Goal: Use online tool/utility: Utilize a website feature to perform a specific function

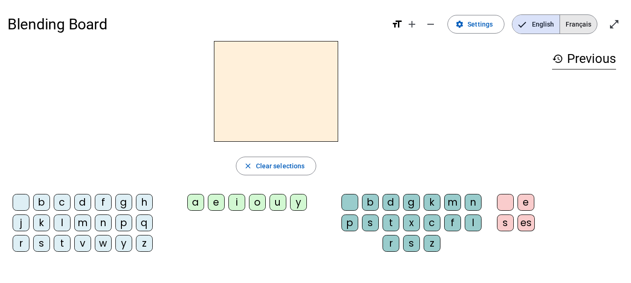
click at [573, 24] on span "Français" at bounding box center [578, 24] width 37 height 19
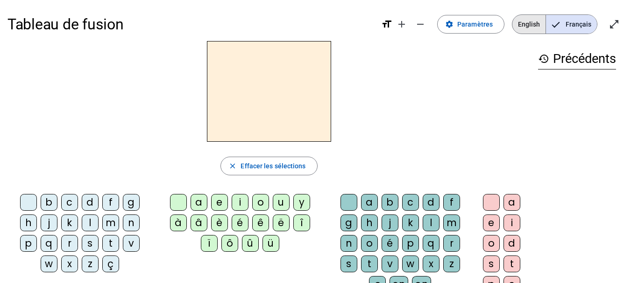
click at [521, 30] on span "English" at bounding box center [528, 24] width 33 height 19
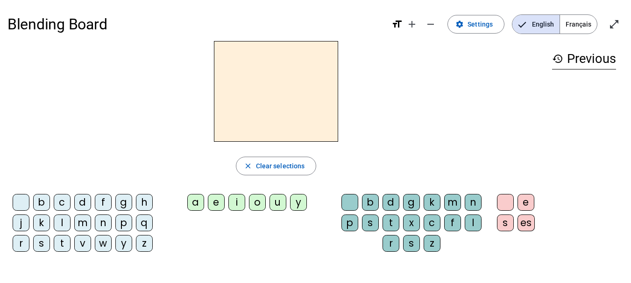
click at [101, 218] on div "n" at bounding box center [103, 223] width 17 height 17
click at [260, 204] on div "o" at bounding box center [257, 202] width 17 height 17
click at [389, 222] on div "t" at bounding box center [390, 223] width 17 height 17
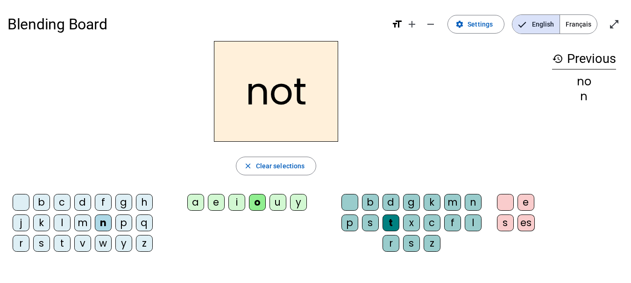
click at [63, 240] on div "t" at bounding box center [62, 243] width 17 height 17
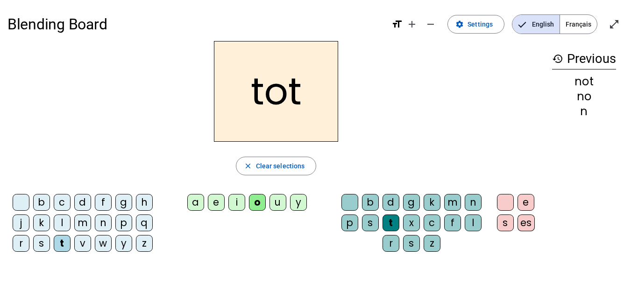
click at [119, 221] on div "p" at bounding box center [123, 223] width 17 height 17
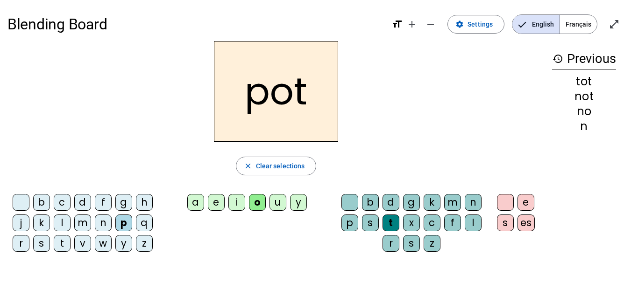
click at [237, 203] on div "i" at bounding box center [236, 202] width 17 height 17
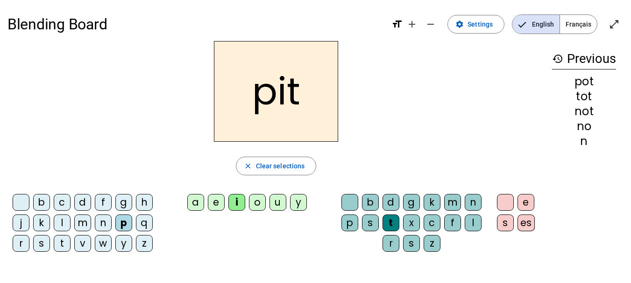
click at [192, 199] on div "a" at bounding box center [195, 202] width 17 height 17
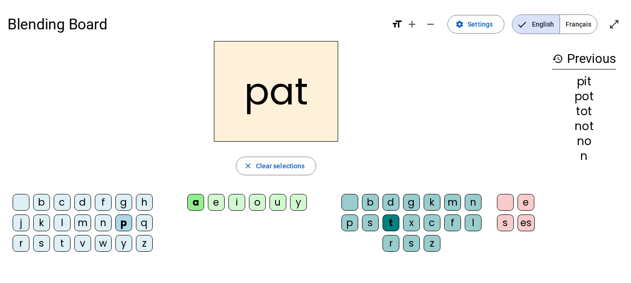
click at [470, 200] on div "n" at bounding box center [473, 202] width 17 height 17
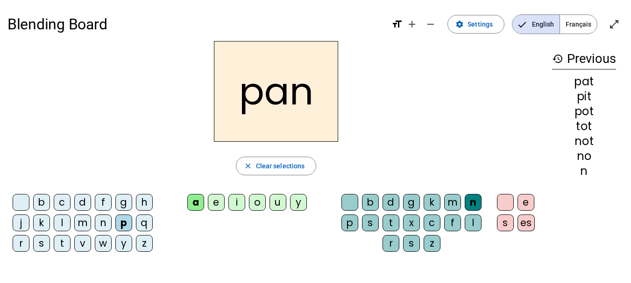
click at [86, 221] on div "m" at bounding box center [82, 223] width 17 height 17
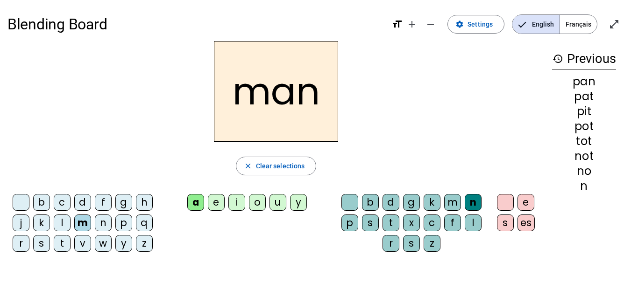
click at [108, 201] on div "f" at bounding box center [103, 202] width 17 height 17
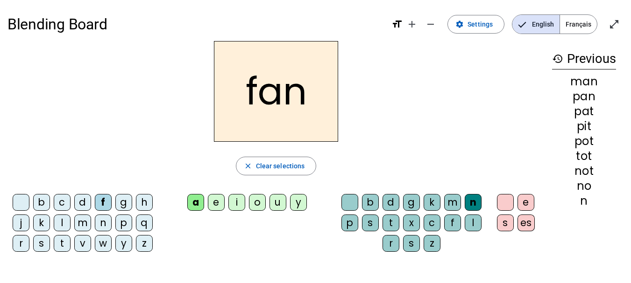
click at [123, 222] on div "p" at bounding box center [123, 223] width 17 height 17
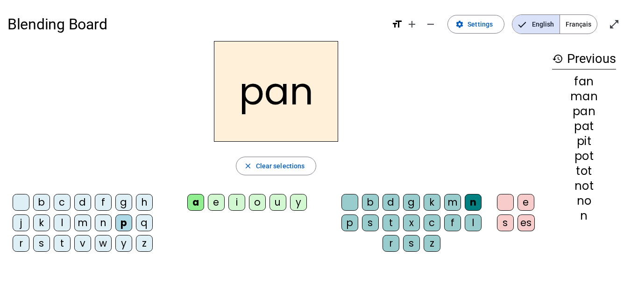
click at [451, 201] on div "m" at bounding box center [452, 202] width 17 height 17
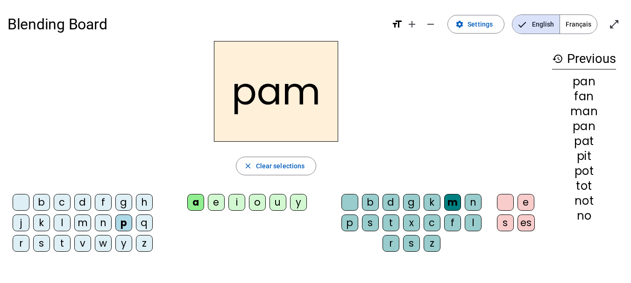
click at [258, 196] on div "o" at bounding box center [257, 202] width 17 height 17
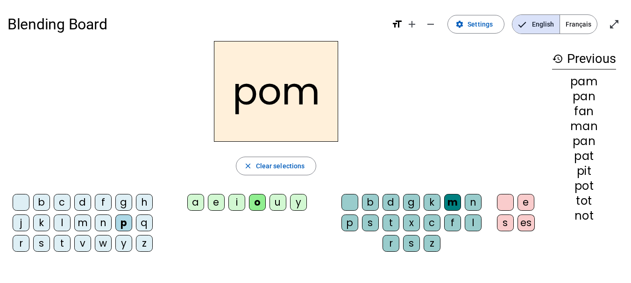
click at [79, 224] on div "m" at bounding box center [82, 223] width 17 height 17
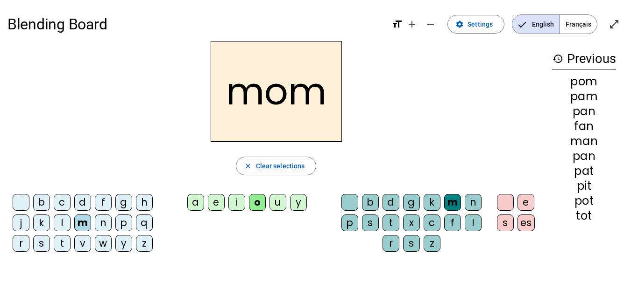
click at [64, 246] on div "t" at bounding box center [62, 243] width 17 height 17
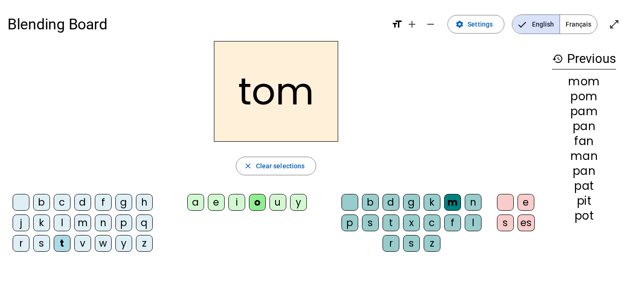
click at [351, 219] on div "p" at bounding box center [349, 223] width 17 height 17
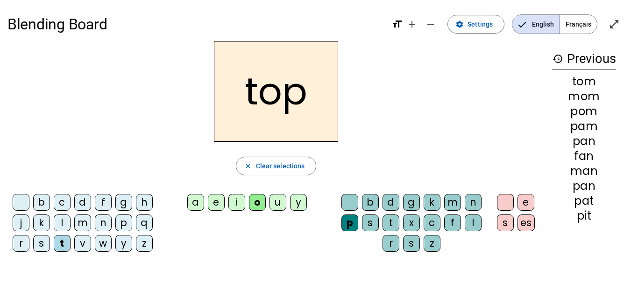
click at [124, 219] on div "p" at bounding box center [123, 223] width 17 height 17
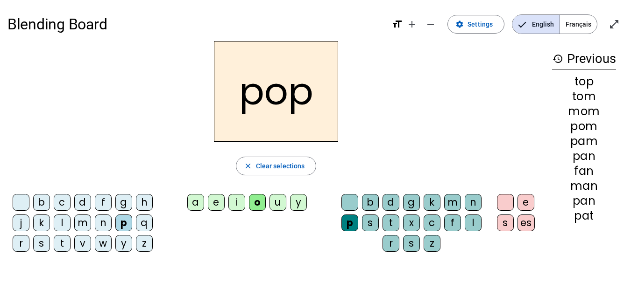
click at [82, 218] on div "m" at bounding box center [82, 223] width 17 height 17
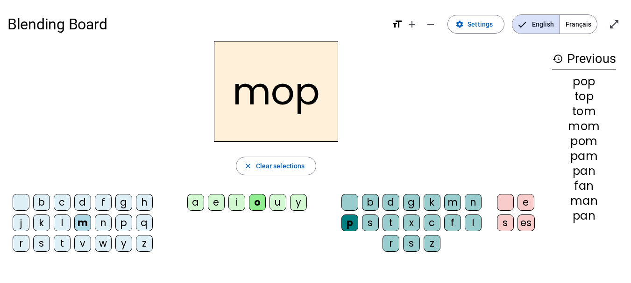
click at [44, 244] on div "s" at bounding box center [41, 243] width 17 height 17
